Goal: Transaction & Acquisition: Download file/media

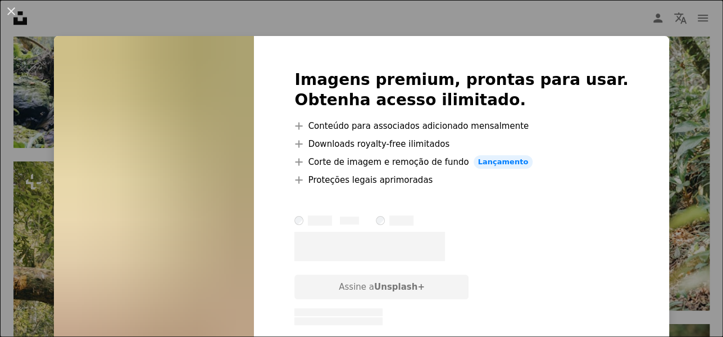
scroll to position [2640, 0]
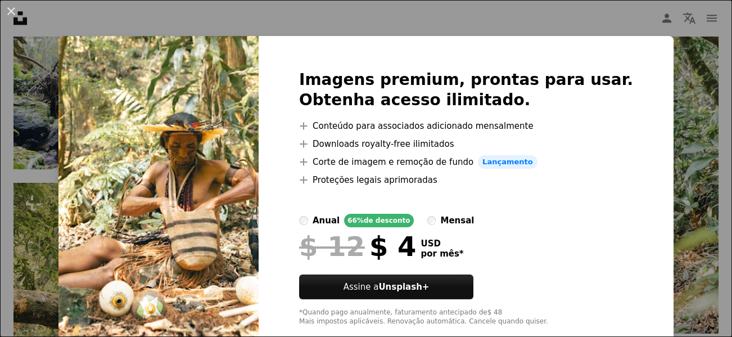
click at [617, 26] on div "An X shape Imagens premium, prontas para usar. Obtenha acesso ilimitado. A plus…" at bounding box center [366, 168] width 732 height 337
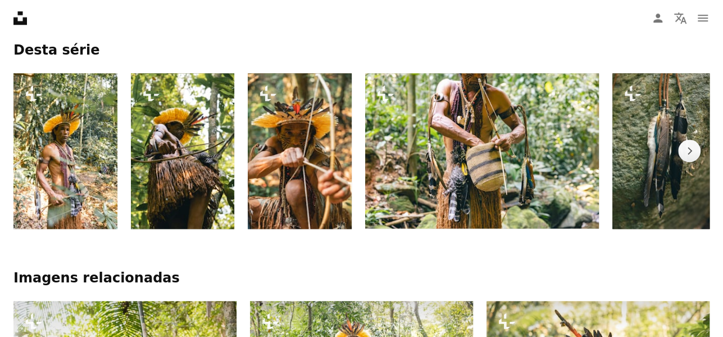
scroll to position [620, 0]
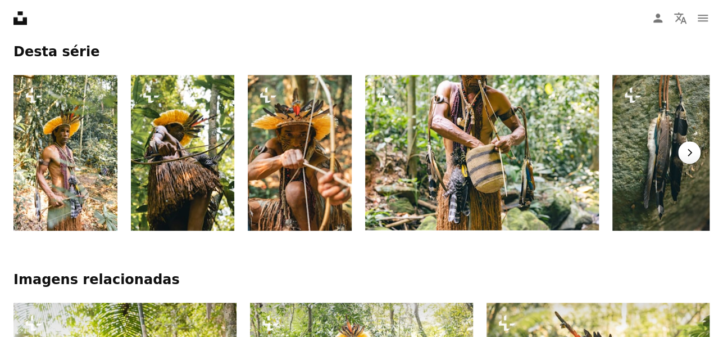
click at [697, 141] on button "Chevron right" at bounding box center [689, 152] width 22 height 22
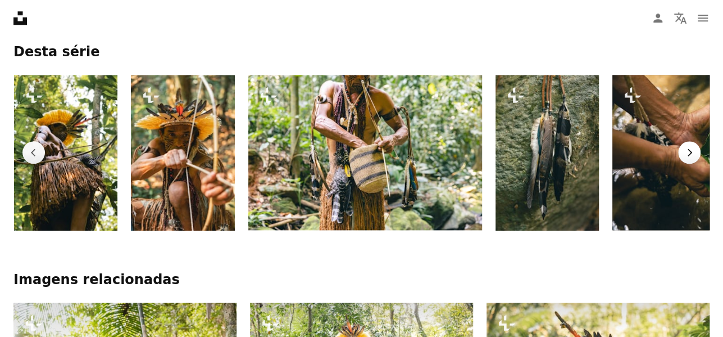
click at [695, 141] on button "Chevron right" at bounding box center [689, 152] width 22 height 22
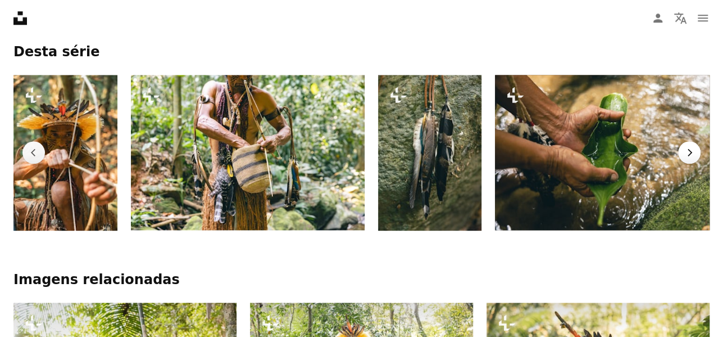
click at [695, 141] on button "Chevron right" at bounding box center [689, 152] width 22 height 22
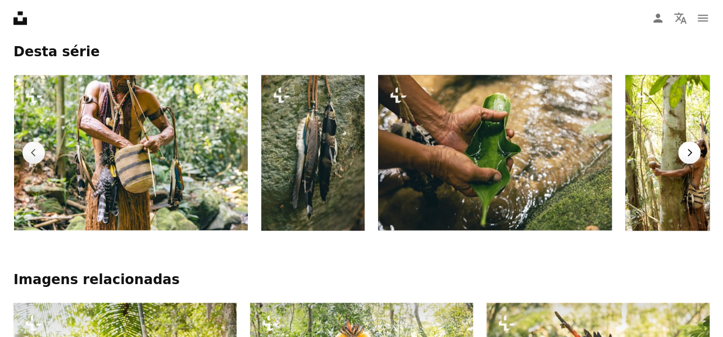
click at [695, 141] on button "Chevron right" at bounding box center [689, 152] width 22 height 22
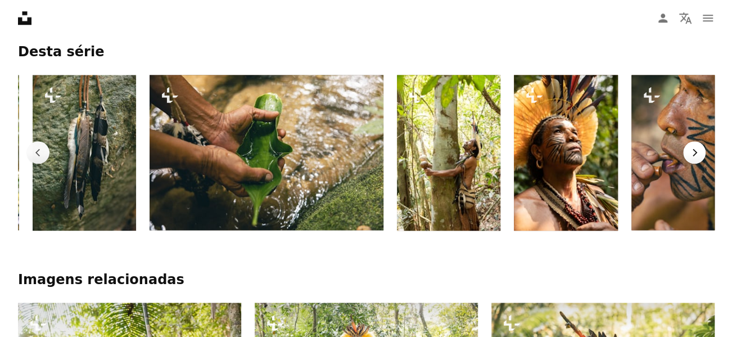
scroll to position [0, 598]
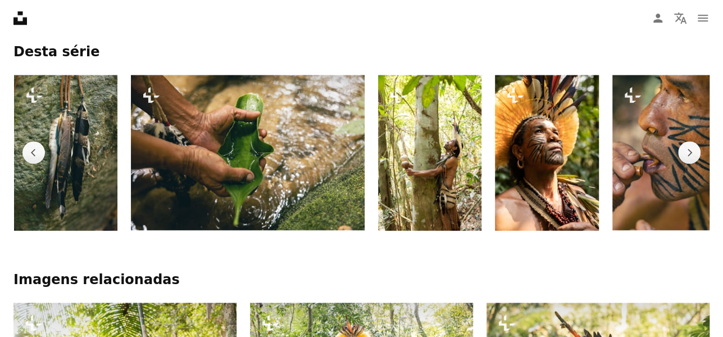
click at [245, 112] on img at bounding box center [247, 153] width 233 height 156
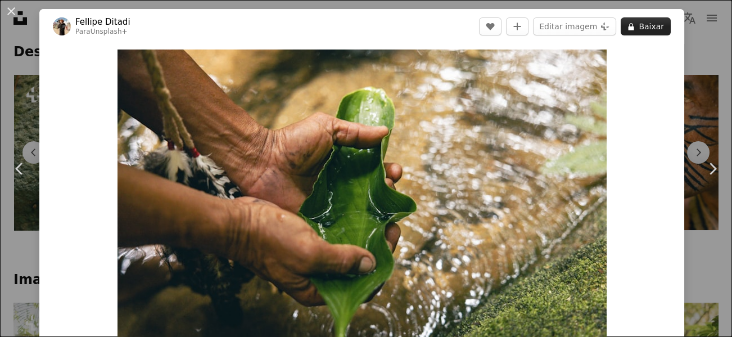
click at [642, 22] on button "A lock Baixar" at bounding box center [645, 26] width 50 height 18
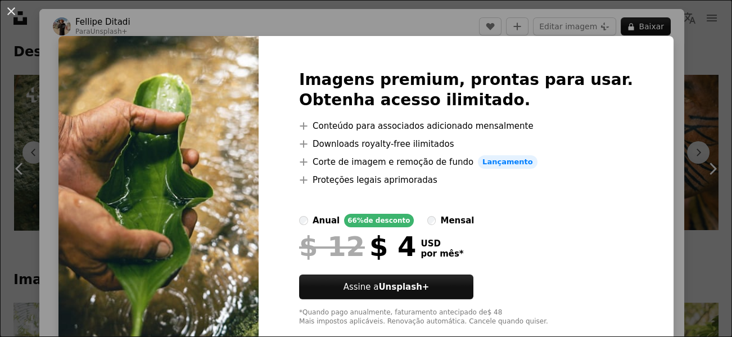
click at [652, 63] on div "An X shape Imagens premium, prontas para usar. Obtenha acesso ilimitado. A plus…" at bounding box center [366, 168] width 732 height 337
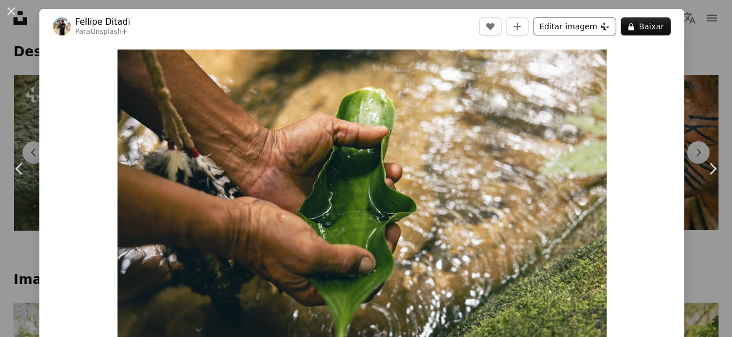
click at [589, 27] on button "Editar imagem Plus sign for Unsplash+" at bounding box center [574, 26] width 83 height 18
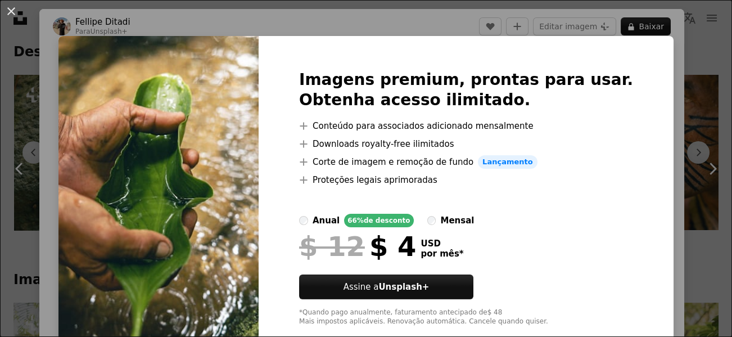
click at [652, 61] on div "An X shape Imagens premium, prontas para usar. Obtenha acesso ilimitado. A plus…" at bounding box center [366, 168] width 732 height 337
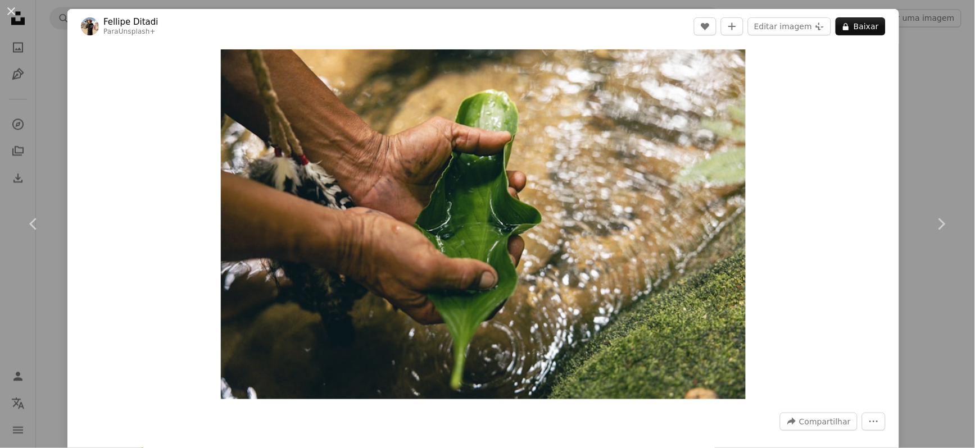
scroll to position [0, 715]
drag, startPoint x: 714, startPoint y: 8, endPoint x: 150, endPoint y: 266, distance: 619.8
click at [150, 266] on div "Zoom in" at bounding box center [483, 224] width 832 height 361
click at [723, 144] on div "An X shape Chevron left Chevron right Fellipe Ditadi Para Unsplash+ A heart A p…" at bounding box center [487, 224] width 975 height 448
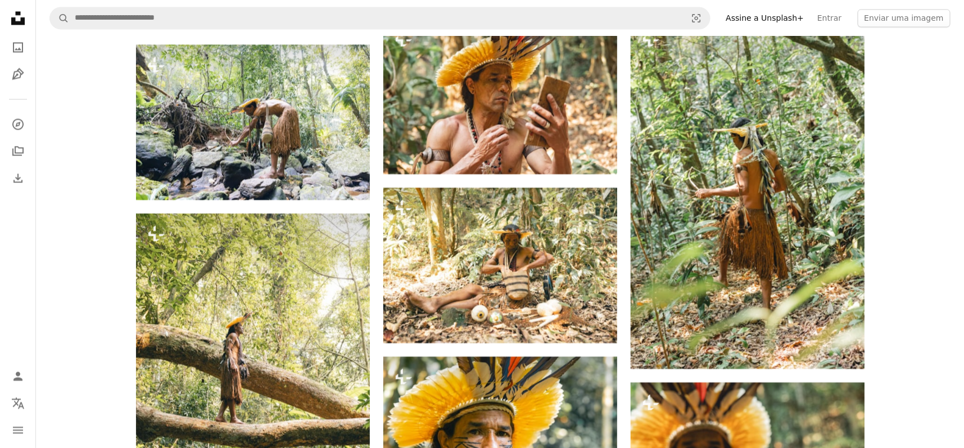
scroll to position [2687, 0]
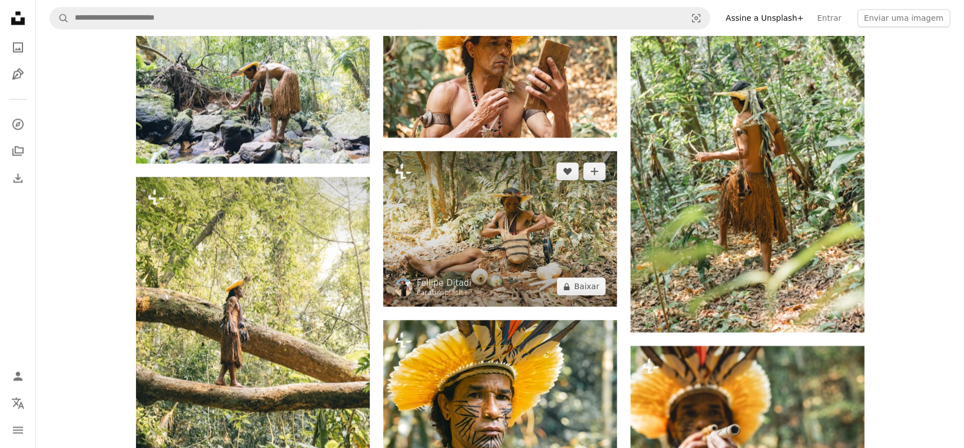
click at [514, 210] on img at bounding box center [500, 229] width 234 height 156
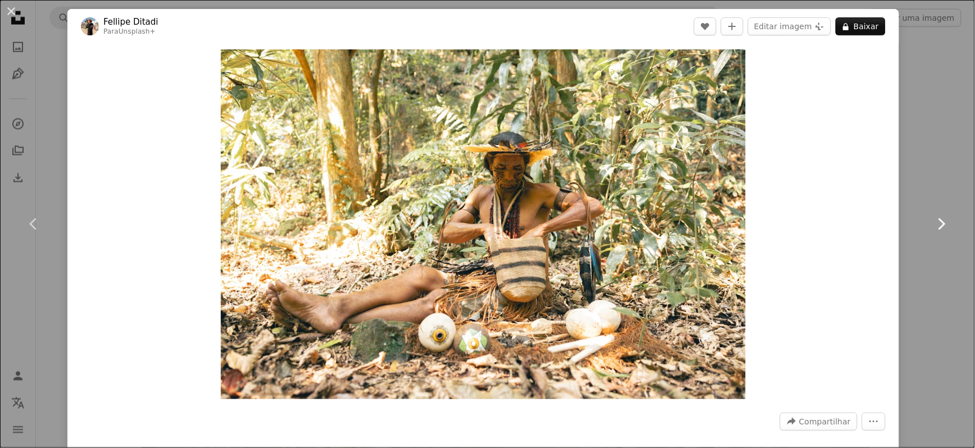
click at [723, 224] on icon at bounding box center [941, 224] width 7 height 12
click at [723, 144] on div "An X shape Chevron left Chevron right Fellipe Ditadi Para Unsplash+ A heart A p…" at bounding box center [487, 224] width 975 height 448
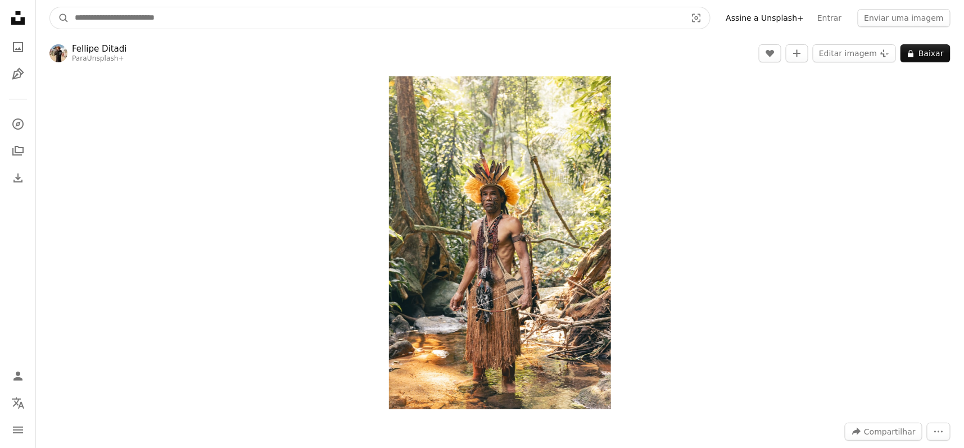
click at [556, 17] on input "Pesquise conteúdo visual em todo o site" at bounding box center [376, 17] width 614 height 21
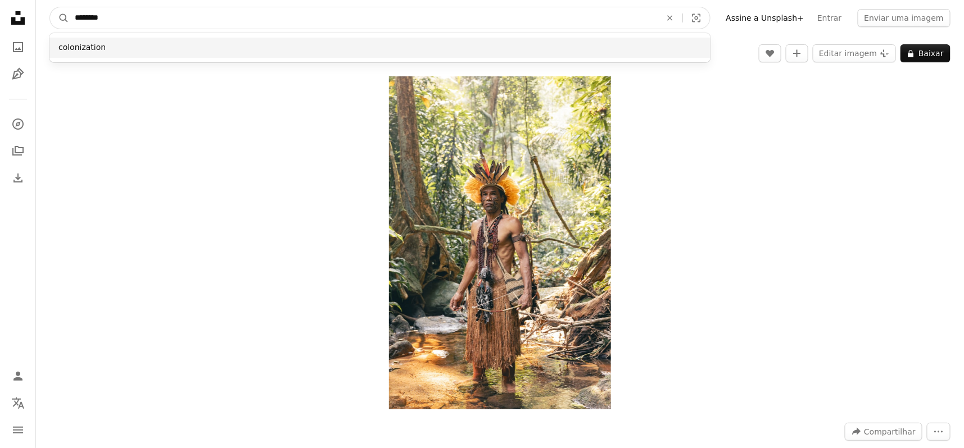
type input "********"
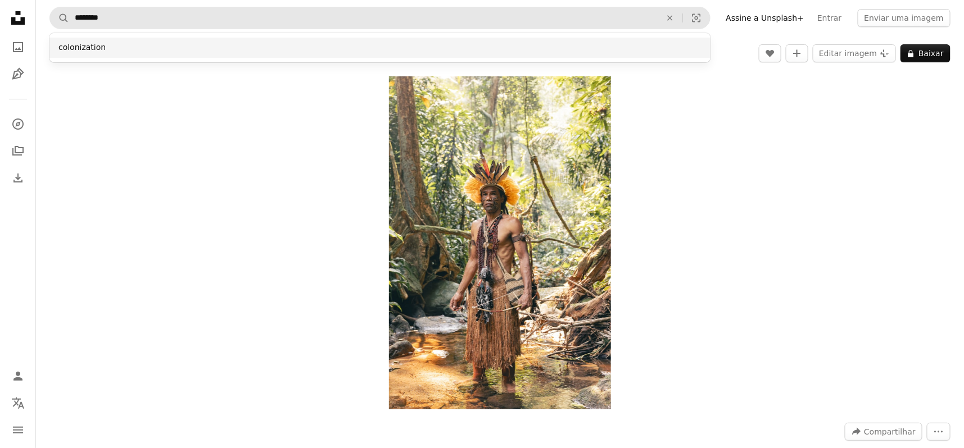
click at [411, 38] on div "colonization" at bounding box center [379, 48] width 661 height 20
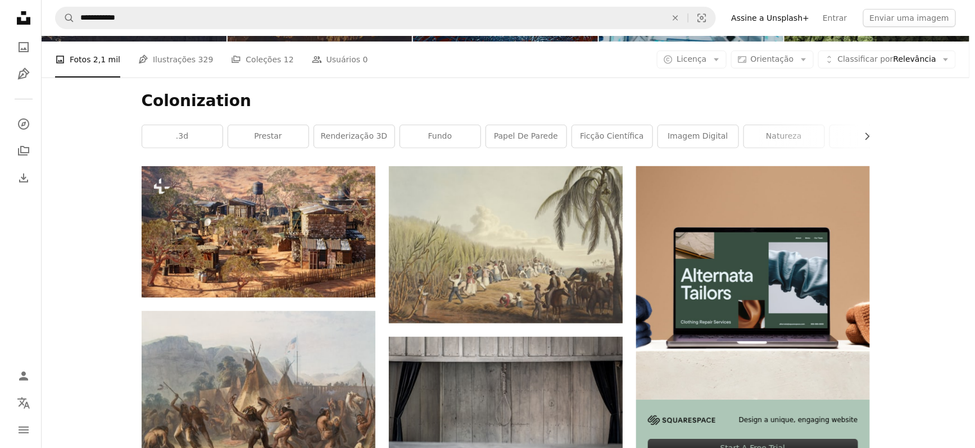
scroll to position [123, 0]
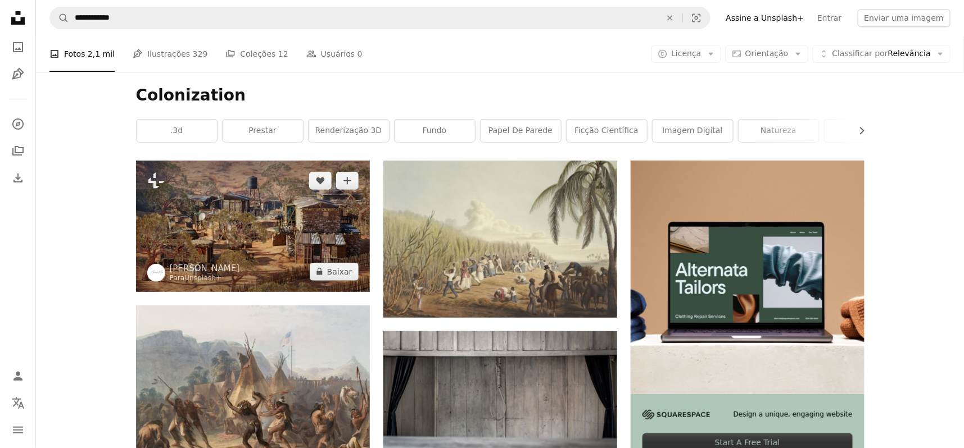
click at [267, 237] on img at bounding box center [253, 226] width 234 height 131
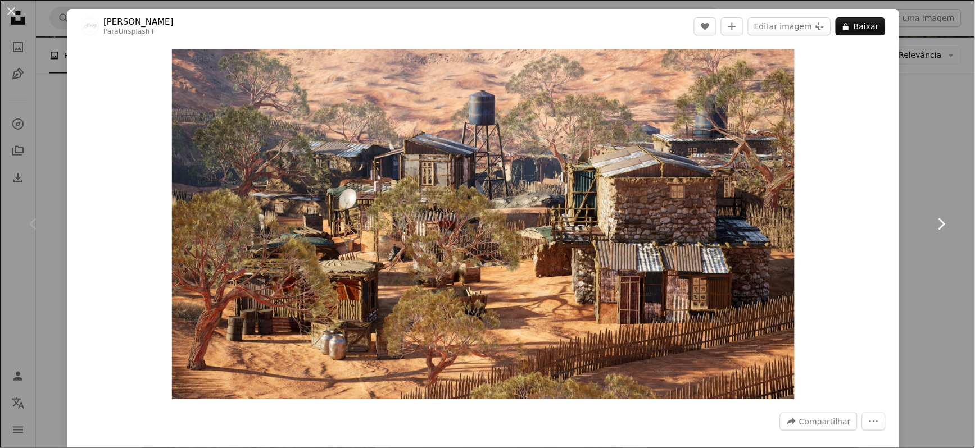
click at [723, 224] on icon at bounding box center [941, 224] width 7 height 12
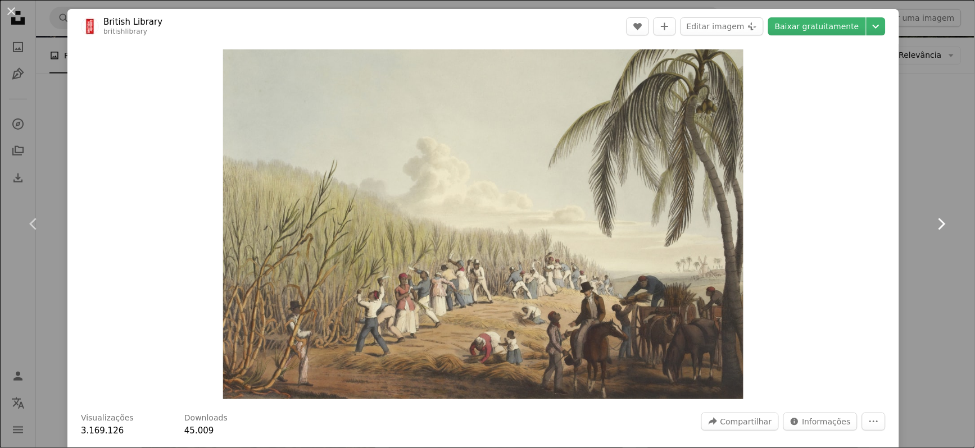
click at [723, 224] on icon at bounding box center [941, 224] width 7 height 12
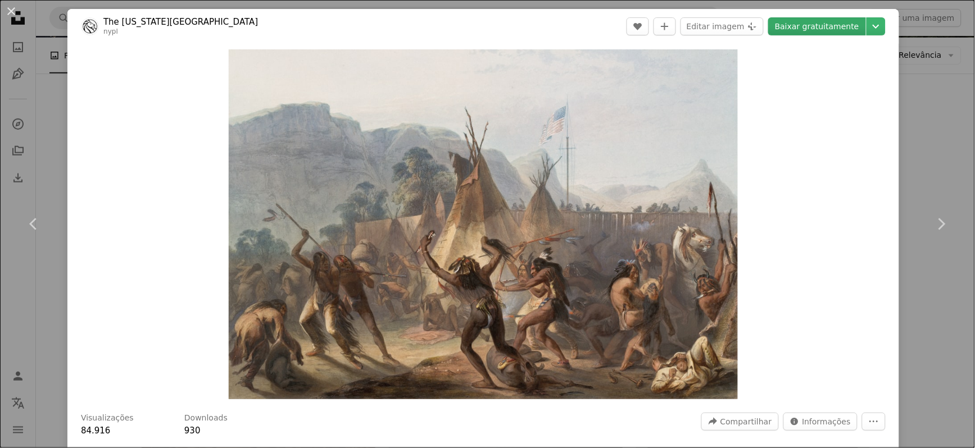
click at [723, 26] on link "Baixar gratuitamente" at bounding box center [817, 26] width 98 height 18
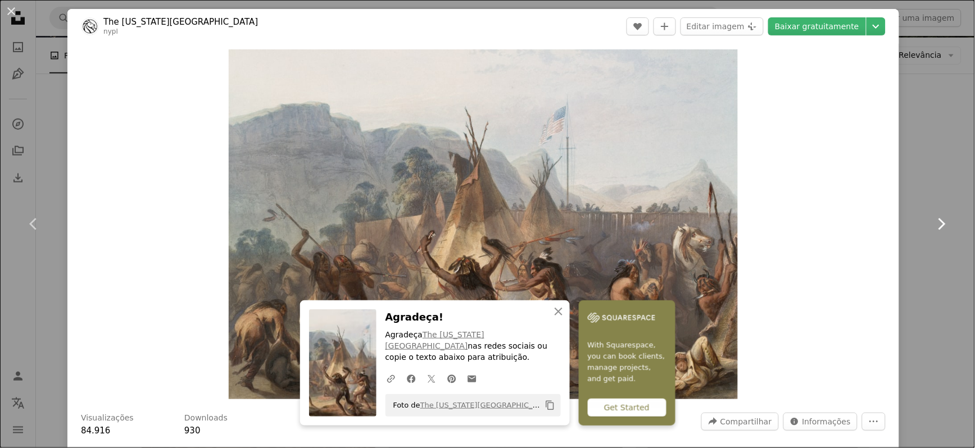
click at [723, 228] on icon "Chevron right" at bounding box center [941, 224] width 18 height 18
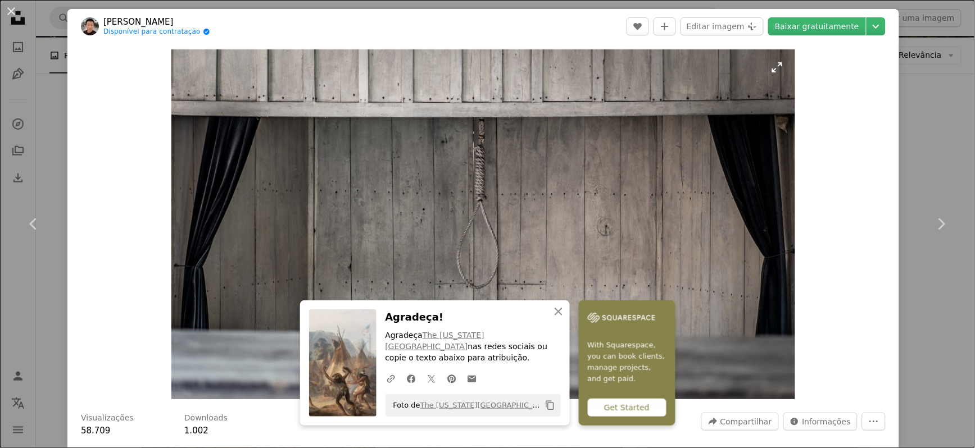
click at [494, 176] on img "Ampliar esta imagem" at bounding box center [483, 224] width 624 height 350
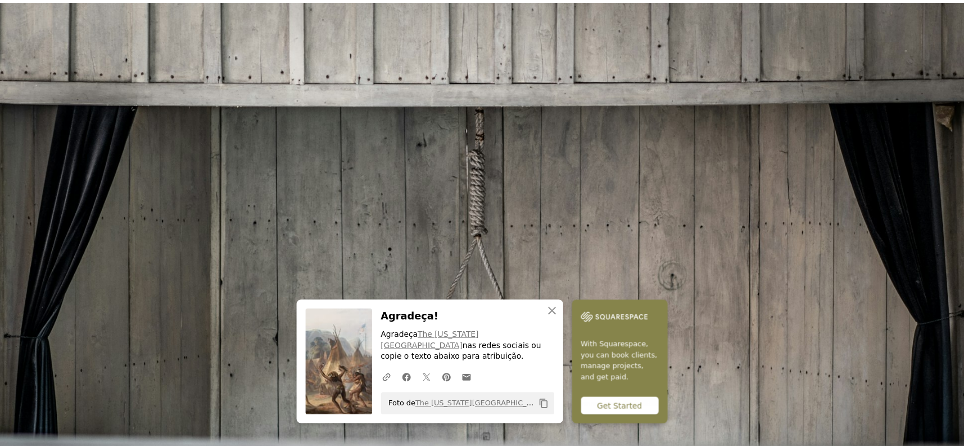
scroll to position [43, 0]
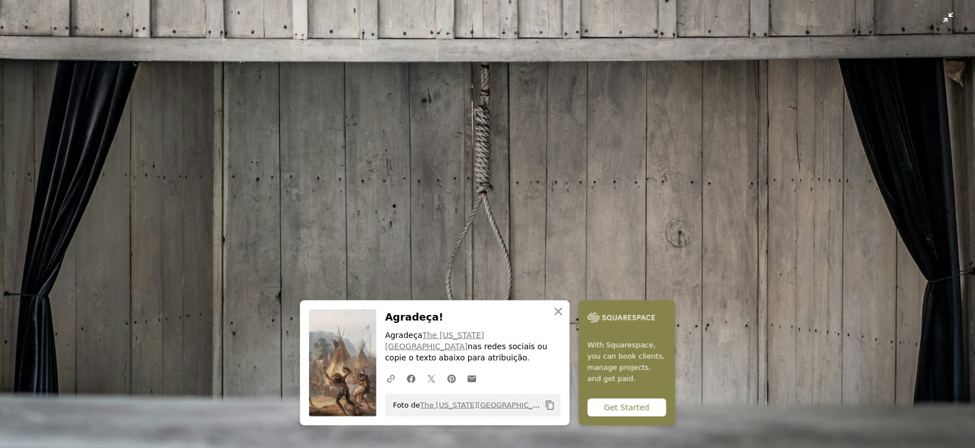
click at [494, 176] on img "Diminuir esta imagem" at bounding box center [487, 229] width 976 height 547
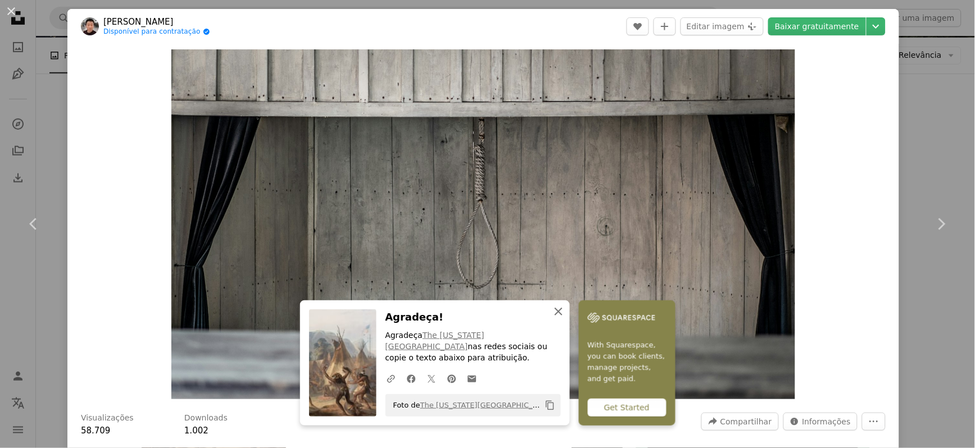
click at [557, 317] on icon "An X shape" at bounding box center [558, 311] width 13 height 13
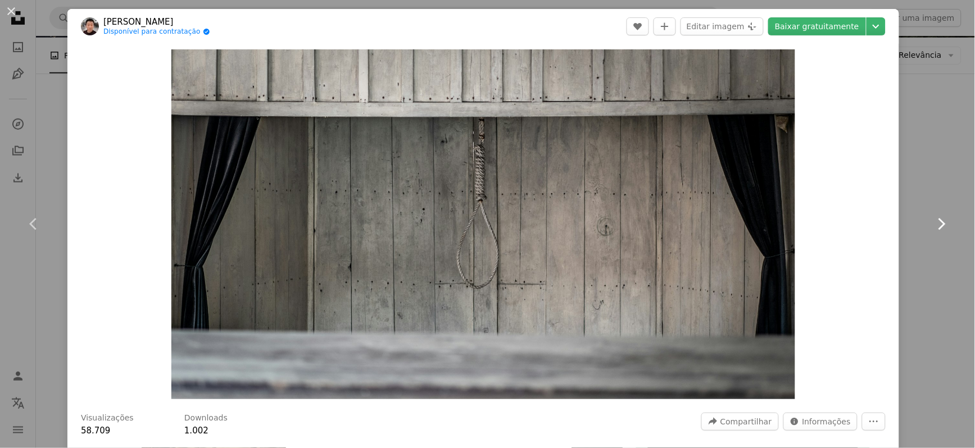
click at [723, 224] on icon "Chevron right" at bounding box center [941, 224] width 18 height 18
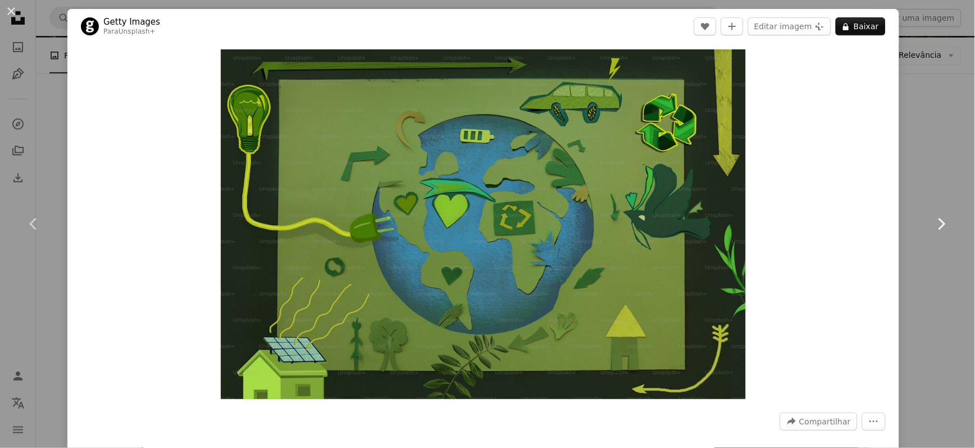
click at [723, 224] on icon "Chevron right" at bounding box center [941, 224] width 18 height 18
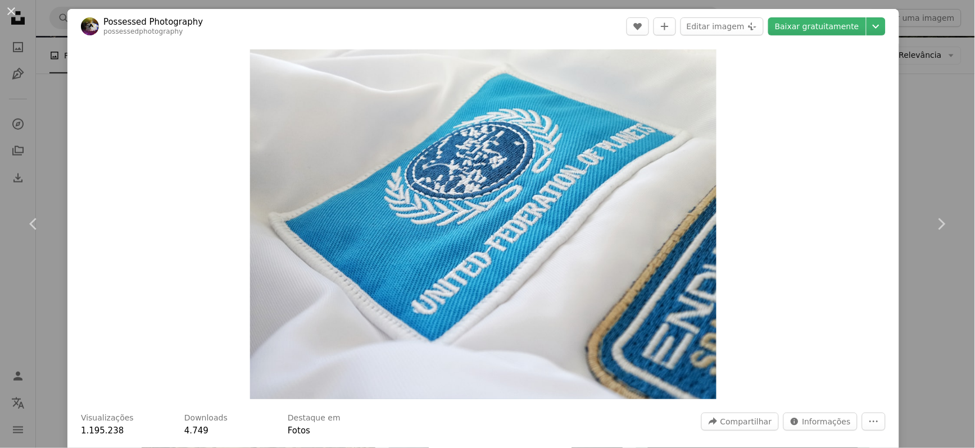
click at [723, 40] on div "An X shape Chevron left Chevron right Possessed Photography possessedphotograph…" at bounding box center [487, 224] width 975 height 448
